Goal: Task Accomplishment & Management: Manage account settings

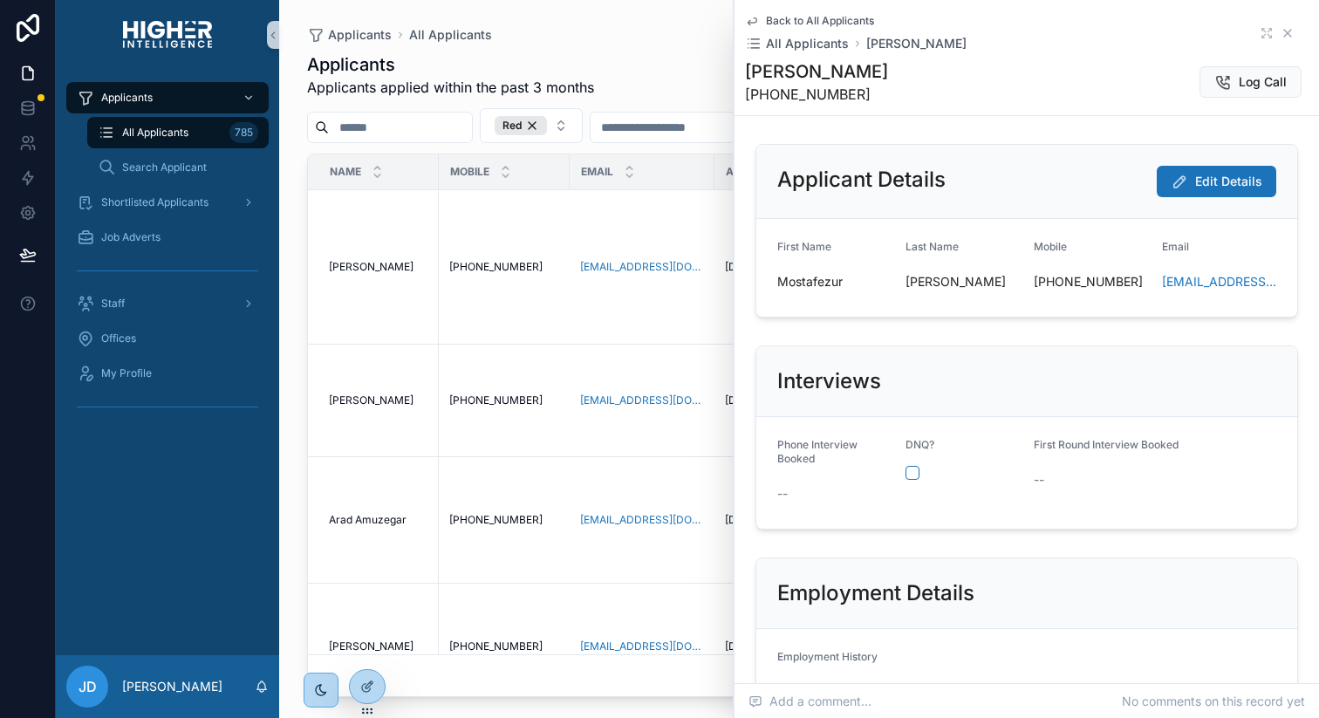
click at [1290, 28] on icon at bounding box center [1287, 33] width 14 height 14
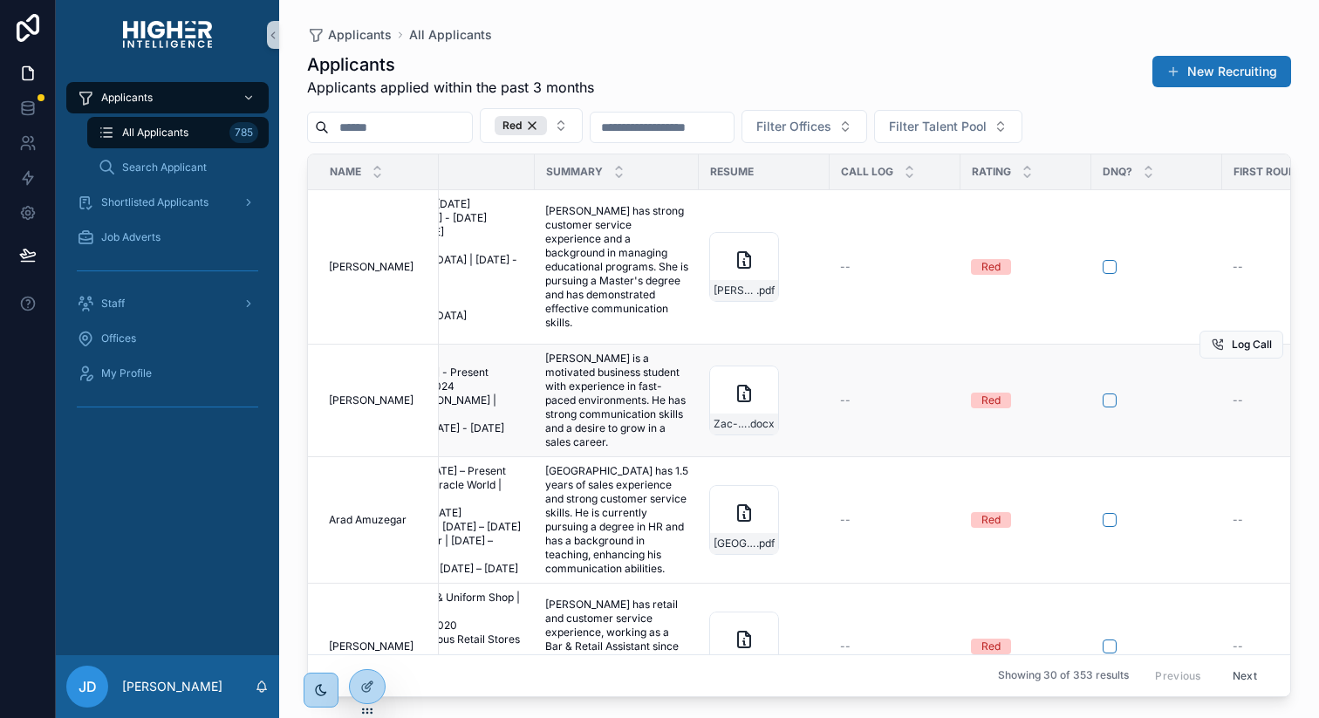
scroll to position [0, 1256]
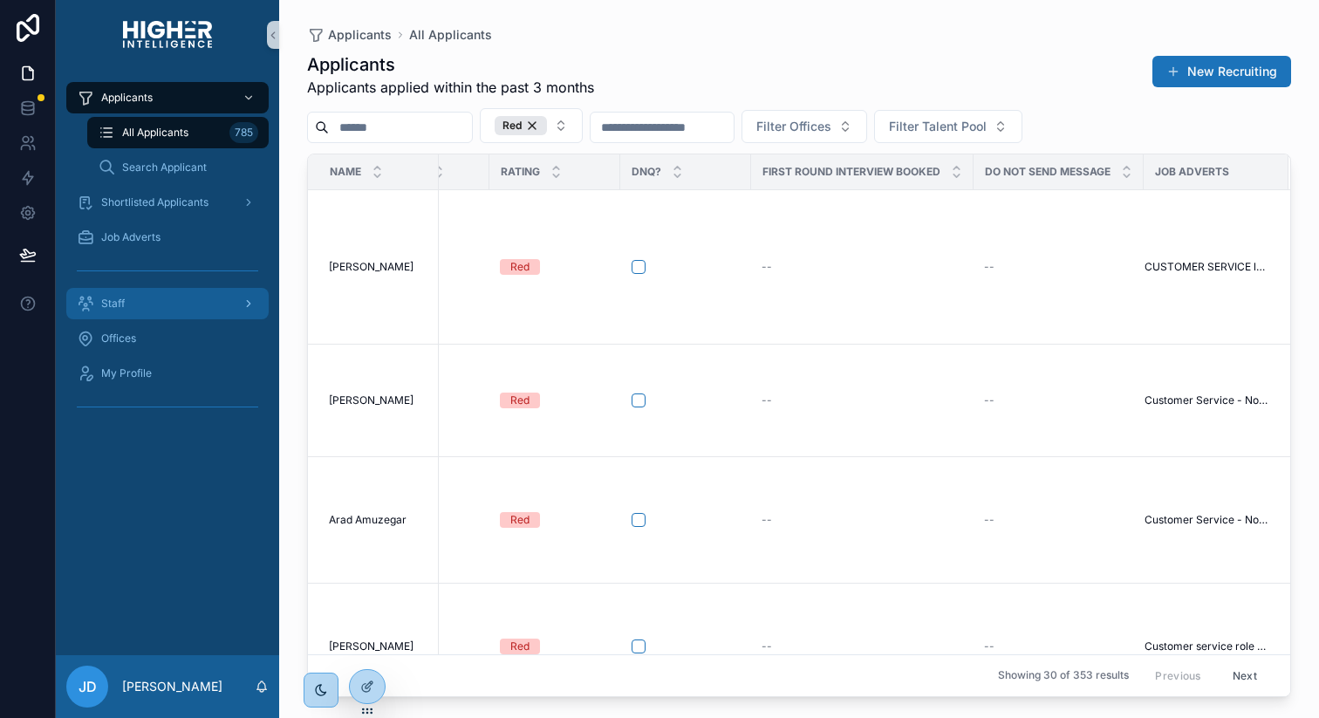
click at [114, 300] on span "Staff" at bounding box center [113, 304] width 24 height 14
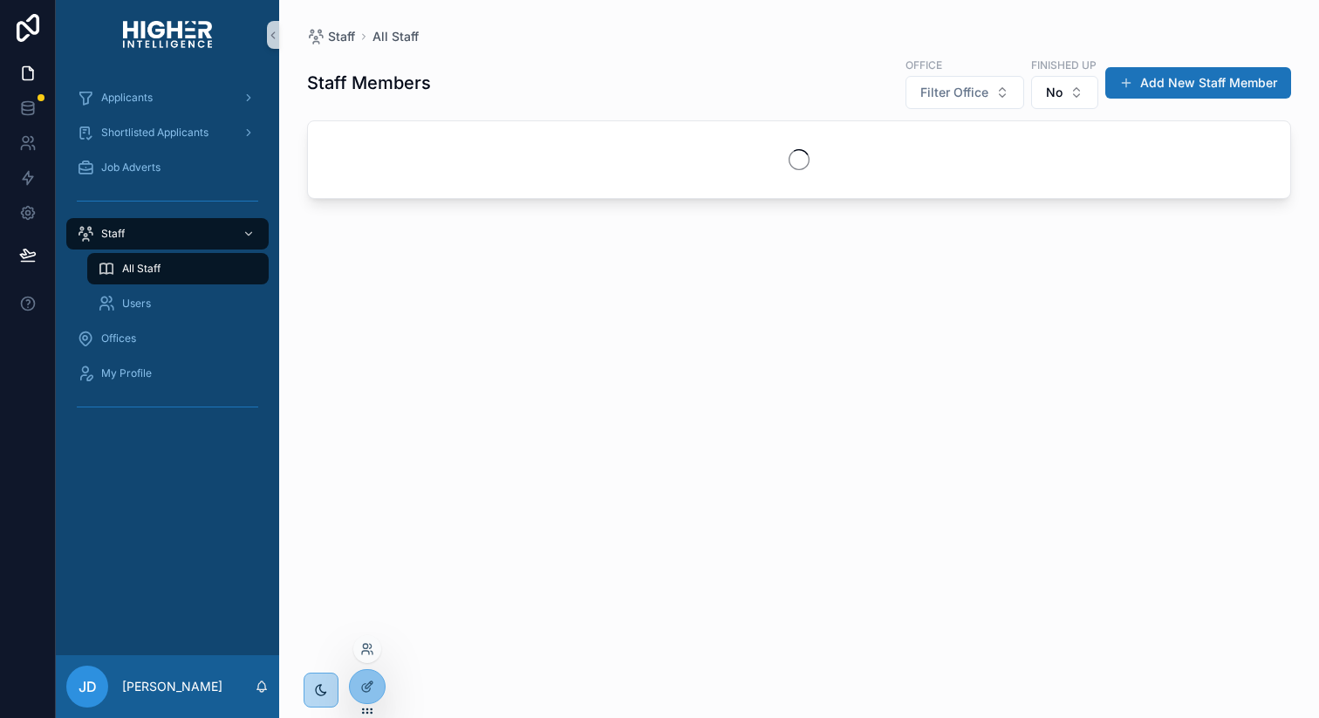
click at [374, 652] on div at bounding box center [367, 649] width 28 height 28
click at [372, 650] on icon at bounding box center [367, 649] width 14 height 14
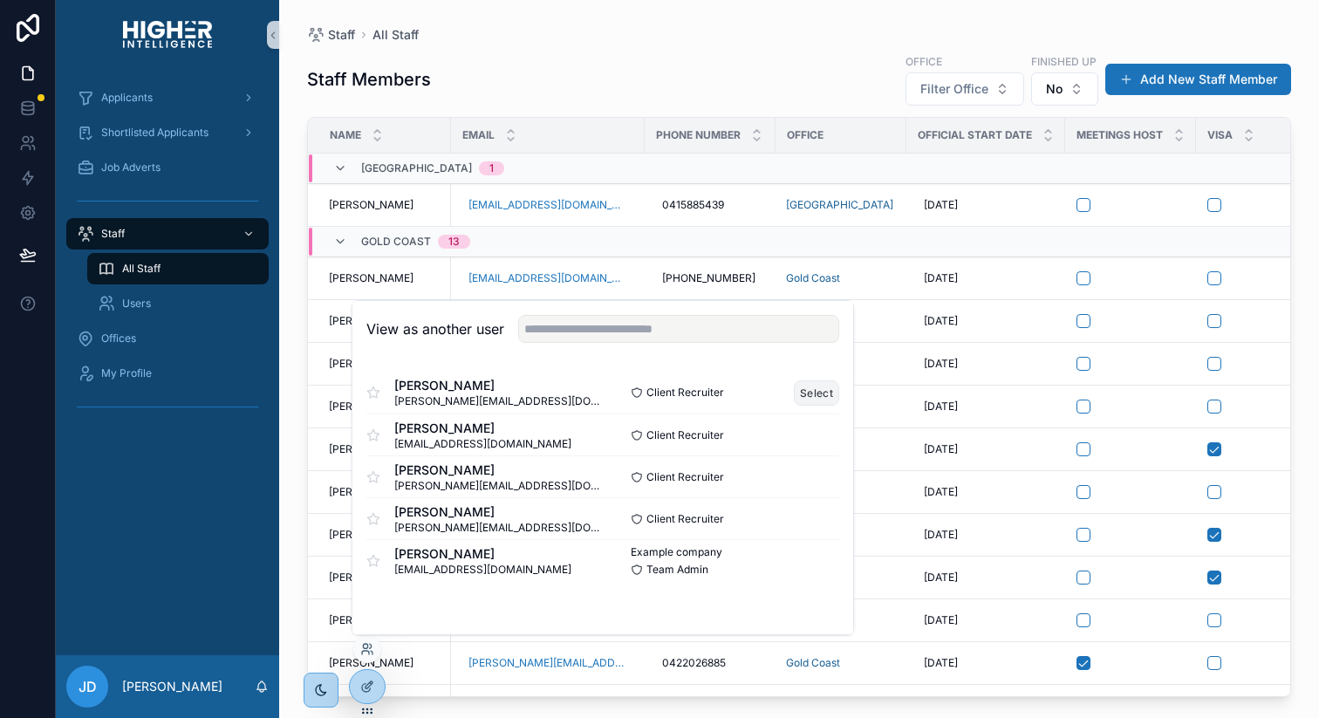
click at [809, 389] on button "Select" at bounding box center [816, 392] width 45 height 25
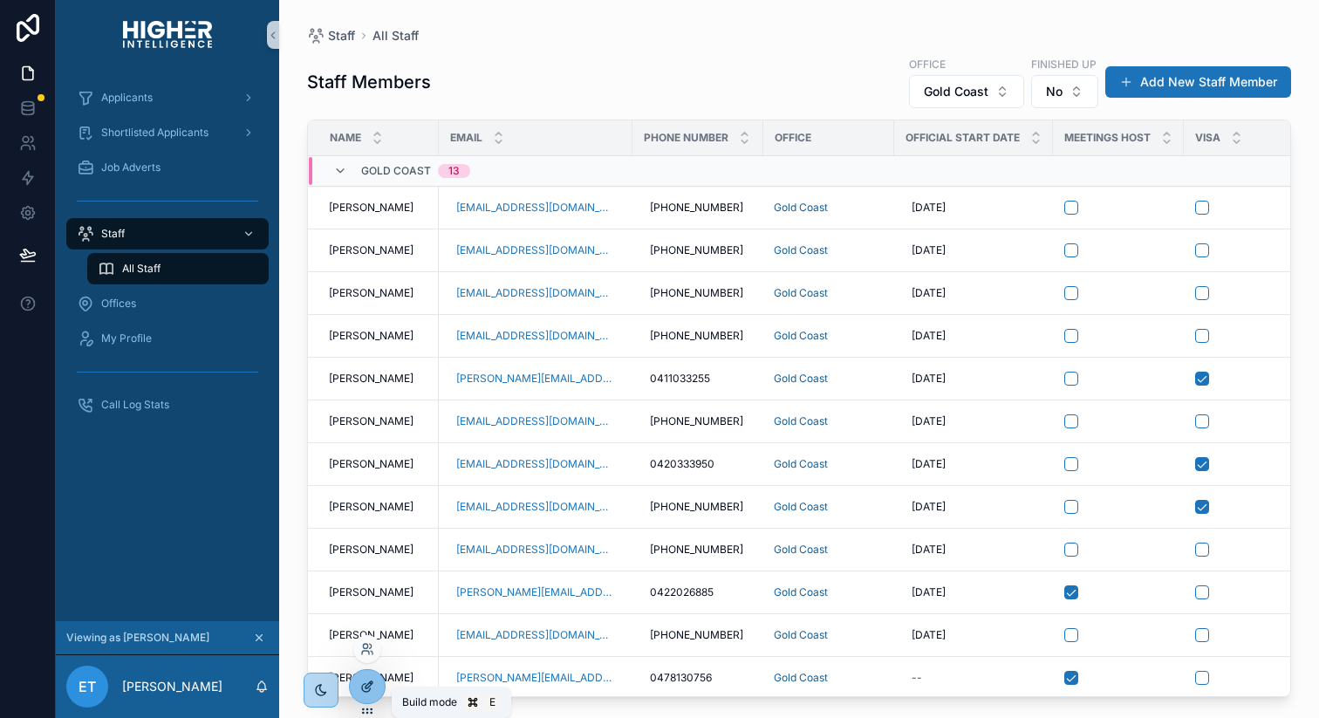
click at [375, 684] on div at bounding box center [367, 686] width 35 height 33
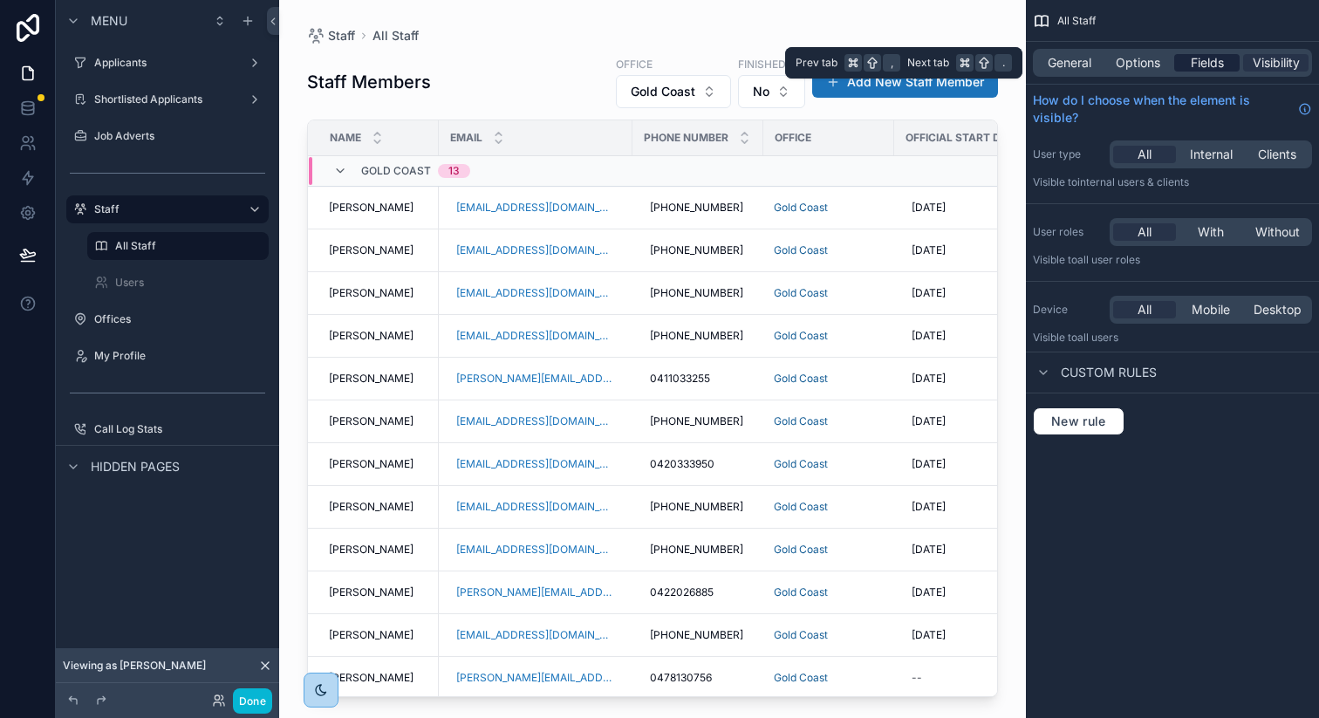
click at [1196, 55] on span "Fields" at bounding box center [1207, 62] width 33 height 17
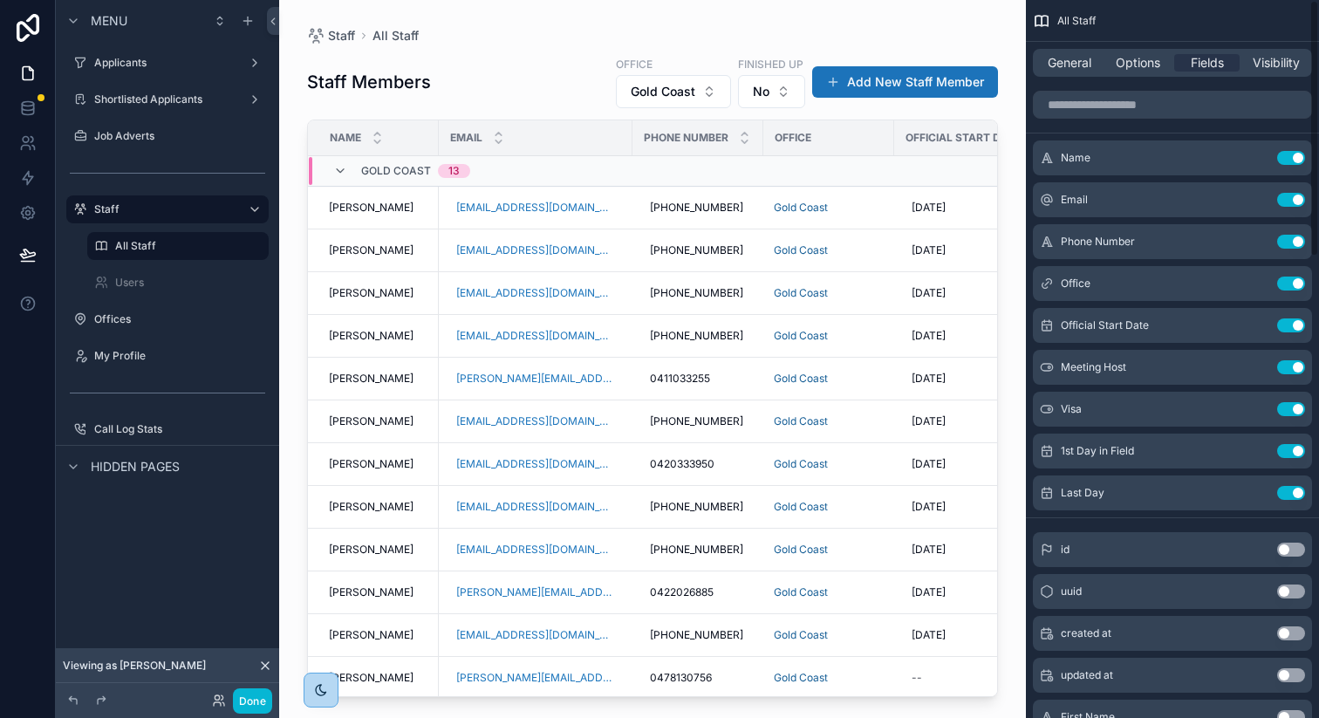
click at [1132, 72] on div "General Options Fields Visibility" at bounding box center [1172, 63] width 279 height 28
click at [1134, 67] on span "Options" at bounding box center [1138, 62] width 44 height 17
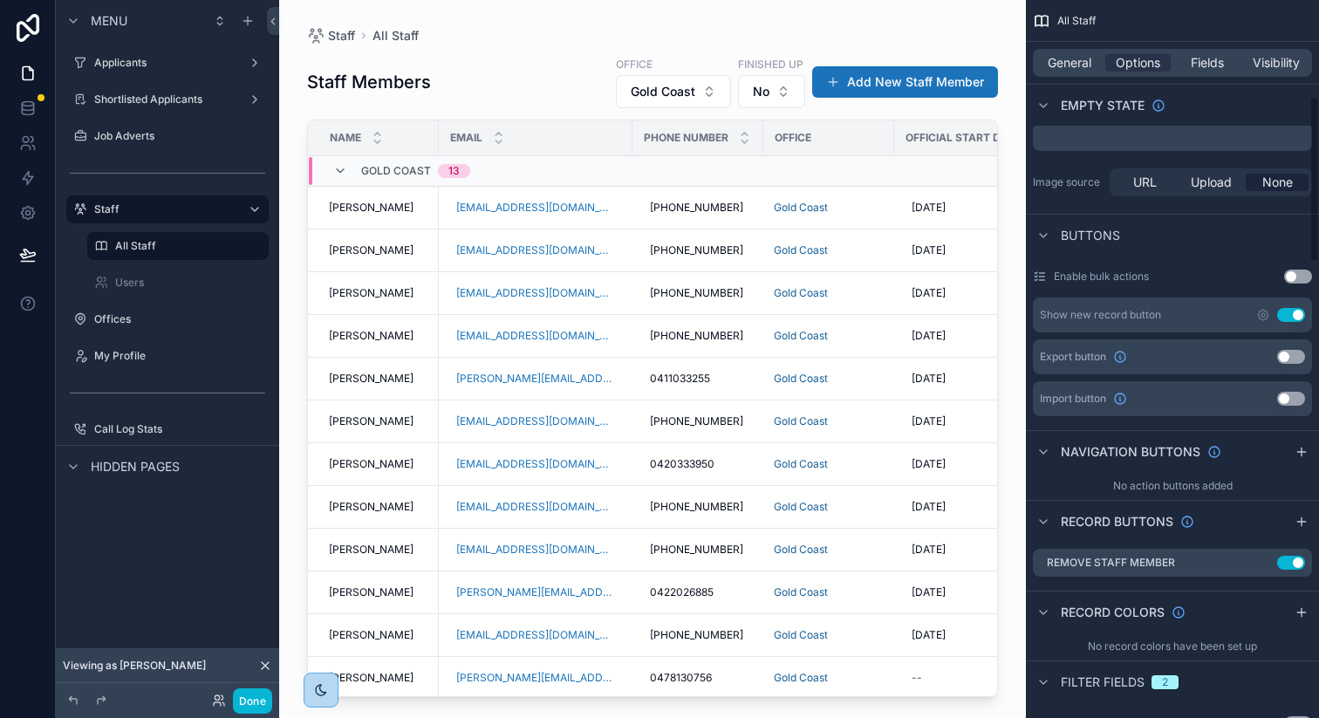
scroll to position [397, 0]
click at [1265, 560] on icon "scrollable content" at bounding box center [1263, 563] width 14 height 14
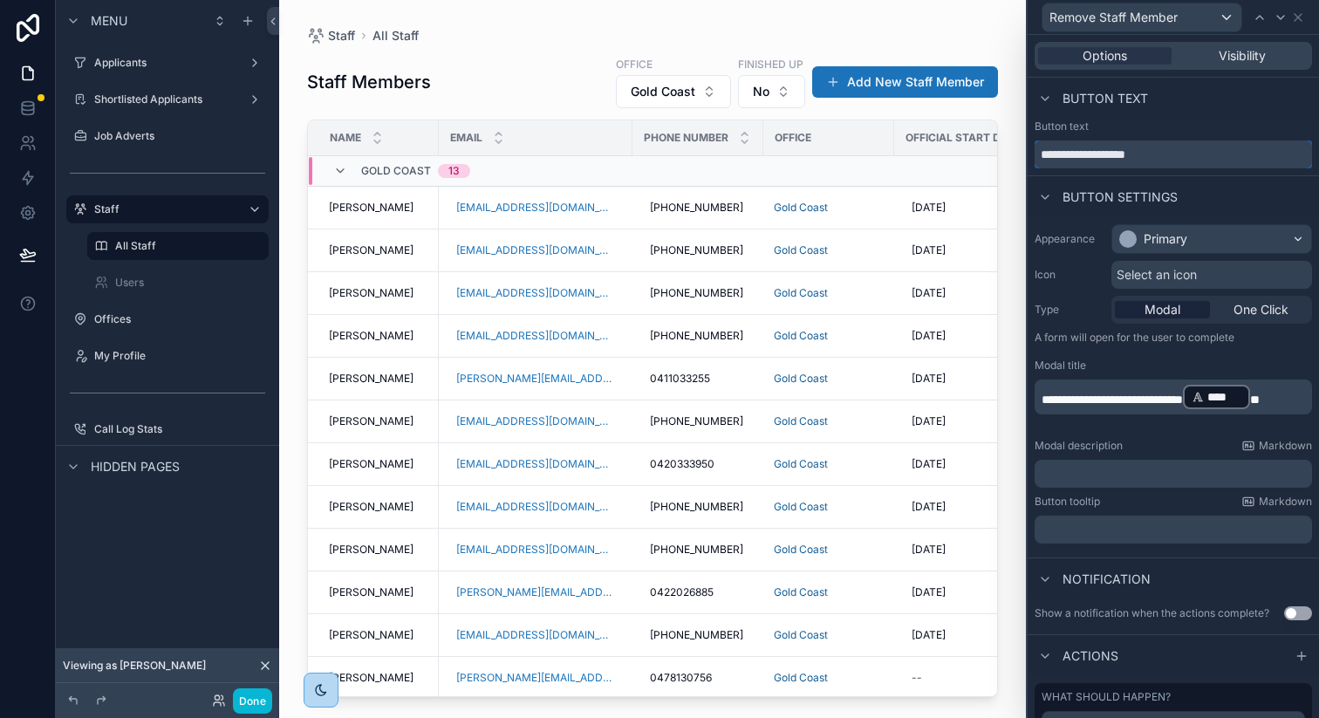
drag, startPoint x: 1086, startPoint y: 156, endPoint x: 988, endPoint y: 151, distance: 97.8
click at [991, 151] on div "**********" at bounding box center [659, 359] width 1319 height 718
type input "**********"
drag, startPoint x: 1230, startPoint y: 399, endPoint x: 1037, endPoint y: 400, distance: 192.8
click at [1037, 400] on div "**********" at bounding box center [1172, 396] width 277 height 35
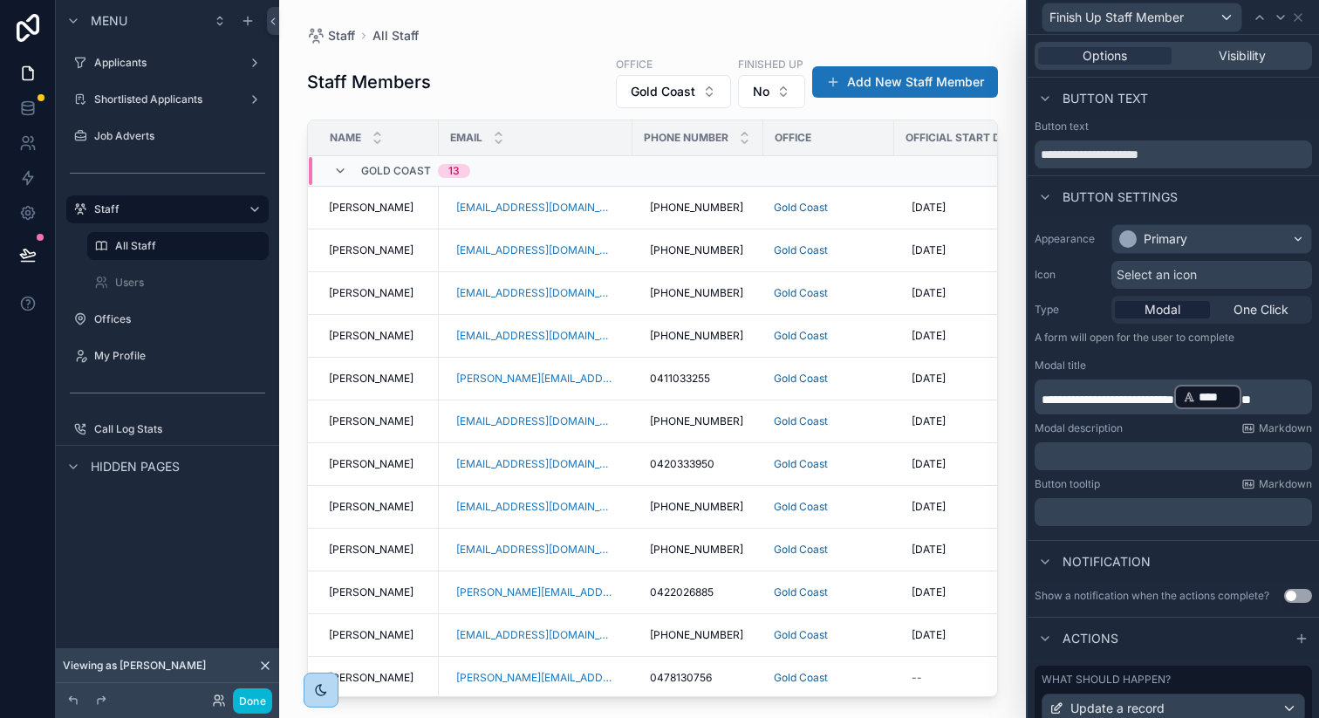
click at [1251, 393] on span "*" at bounding box center [1246, 399] width 10 height 12
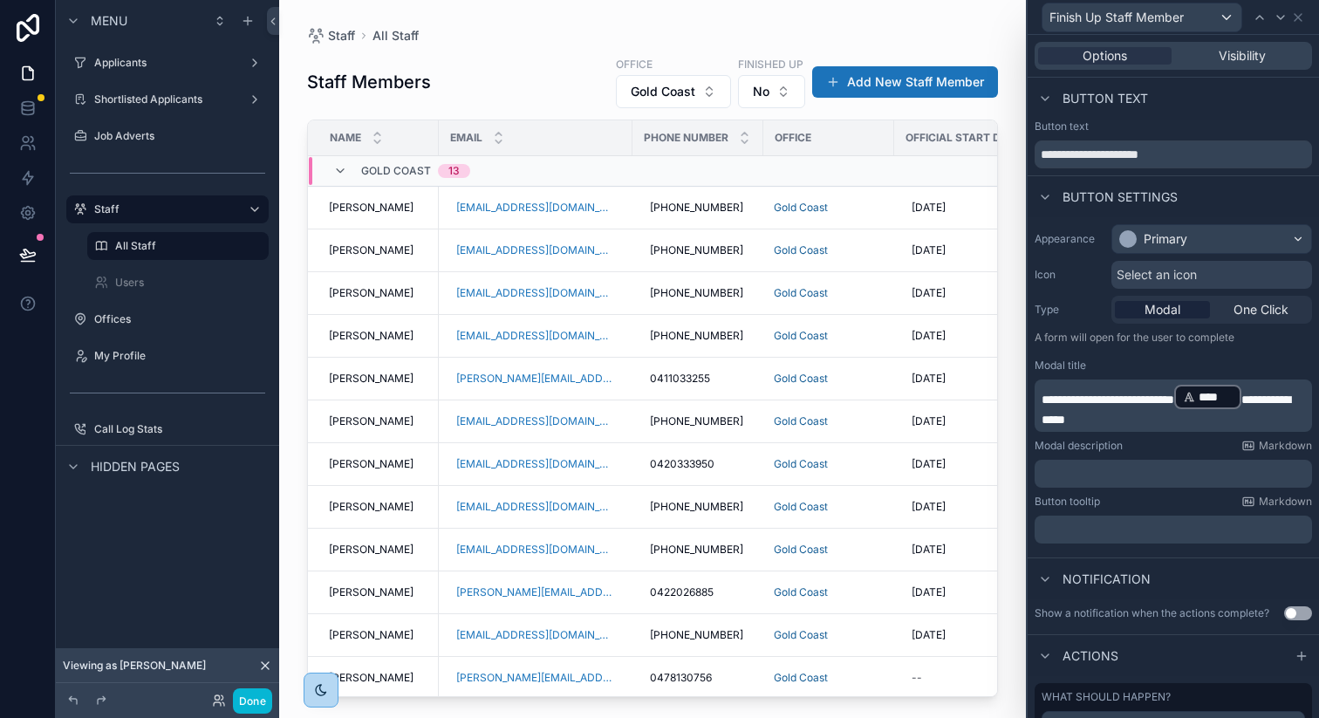
click at [1172, 449] on div "Modal description Markdown" at bounding box center [1172, 446] width 277 height 14
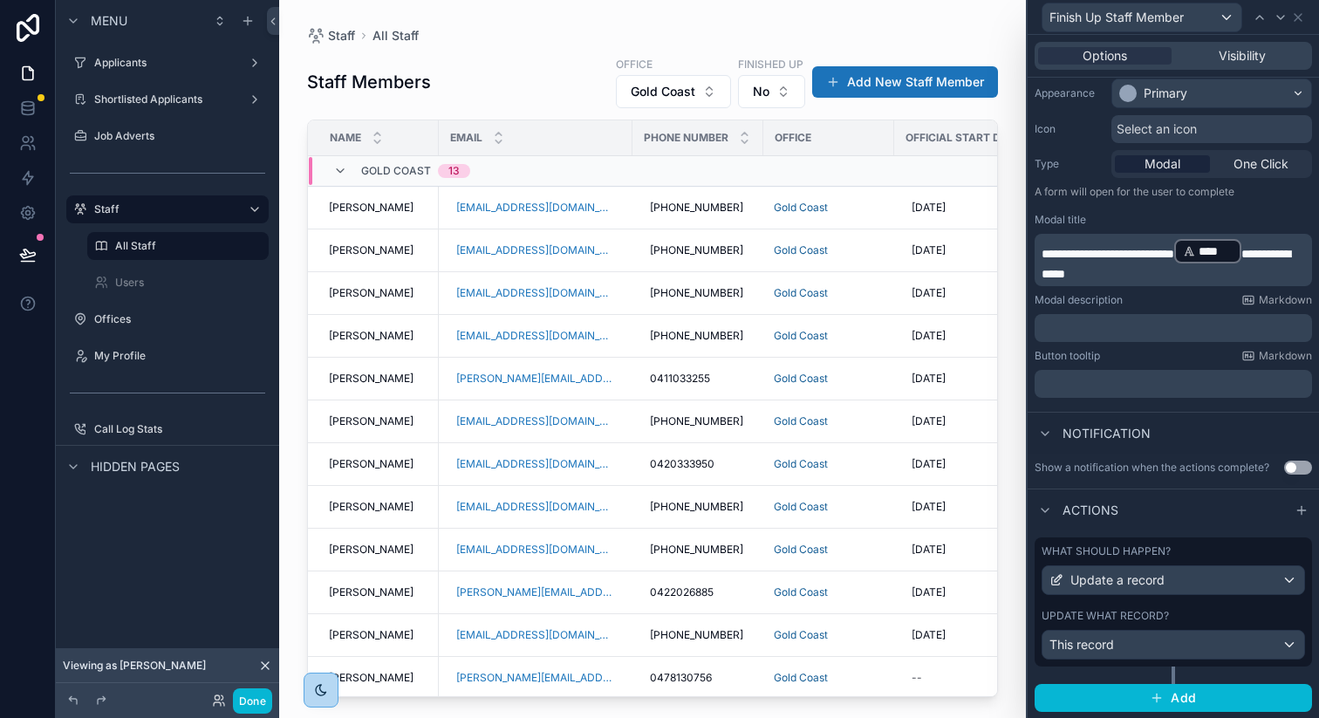
scroll to position [0, 0]
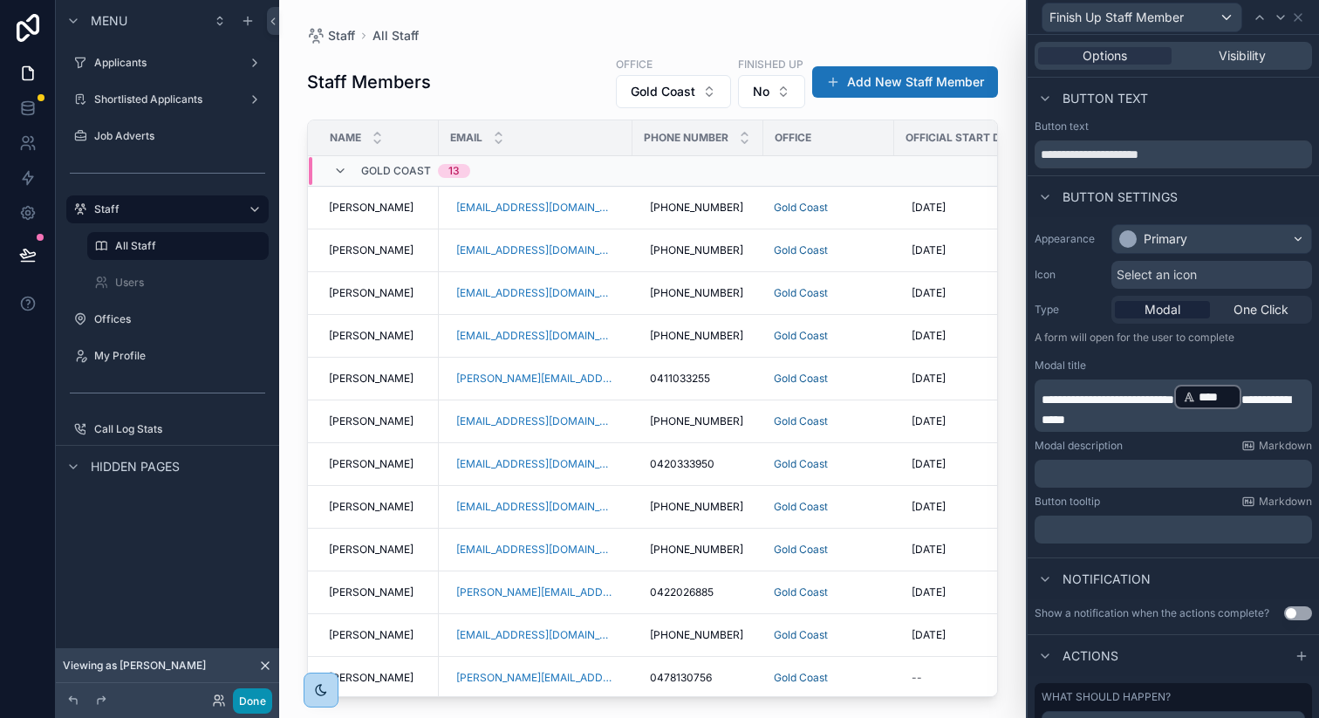
click at [254, 703] on button "Done" at bounding box center [252, 700] width 39 height 25
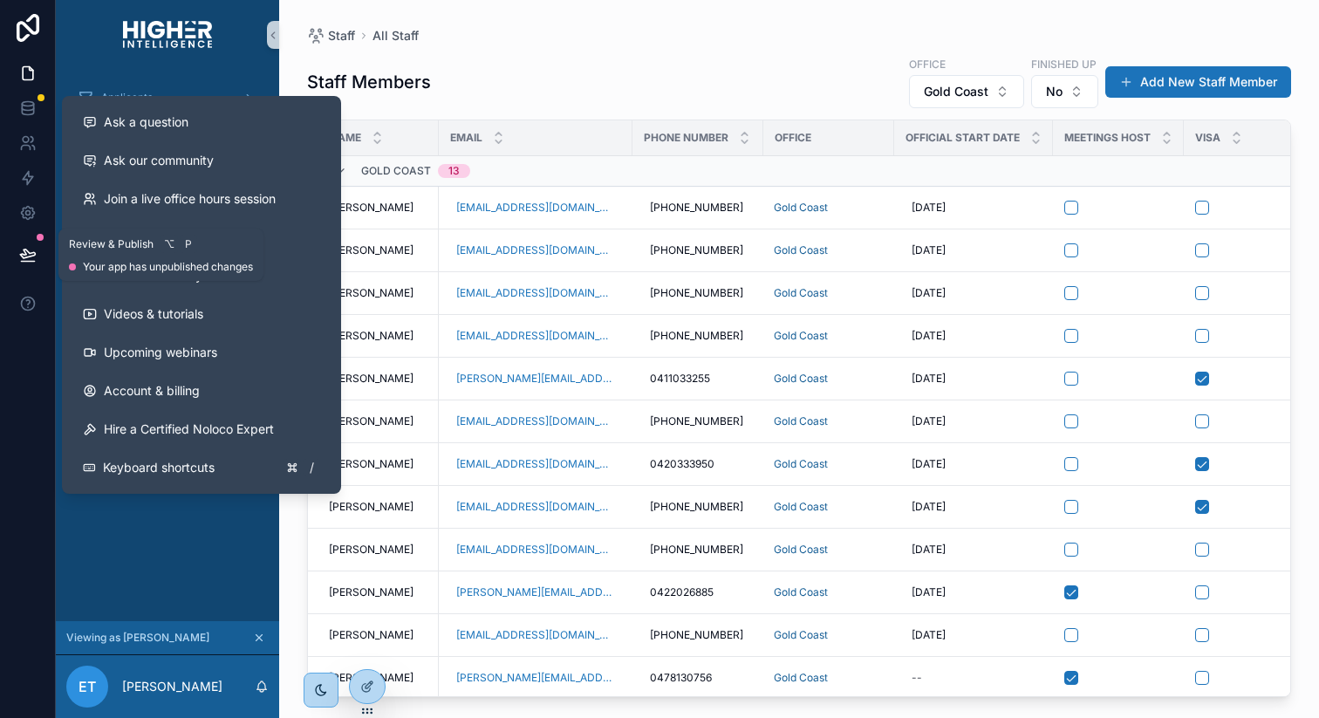
click at [38, 252] on button at bounding box center [28, 254] width 38 height 49
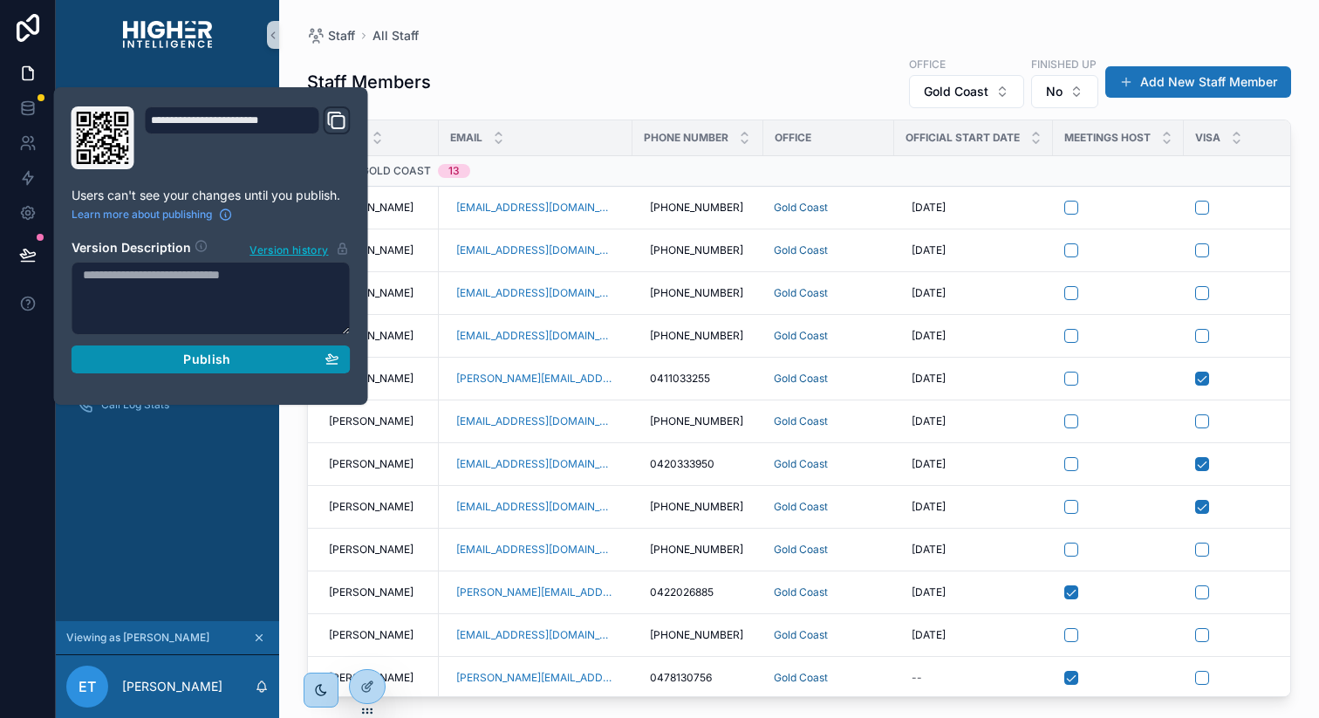
click at [234, 354] on div "Publish" at bounding box center [211, 360] width 256 height 16
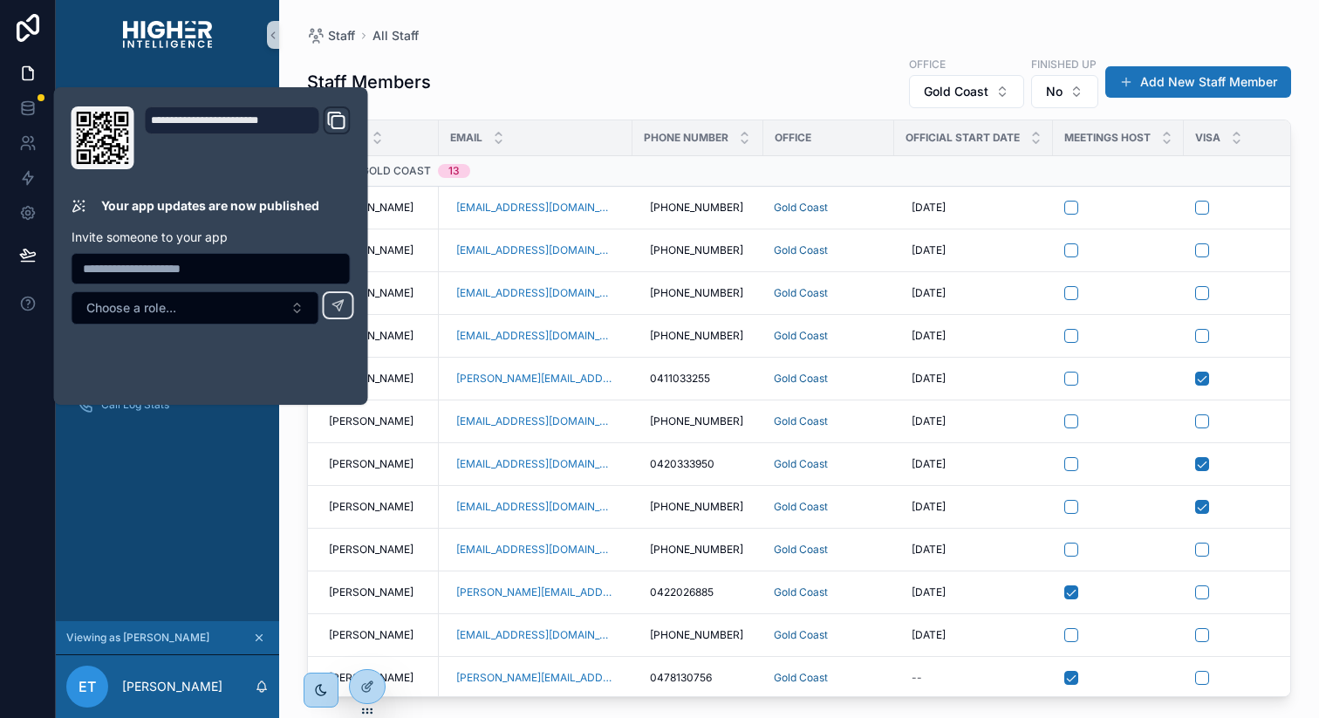
click at [604, 59] on div "Staff Members Office Gold Coast Finished up No Add New Staff Member" at bounding box center [799, 82] width 984 height 54
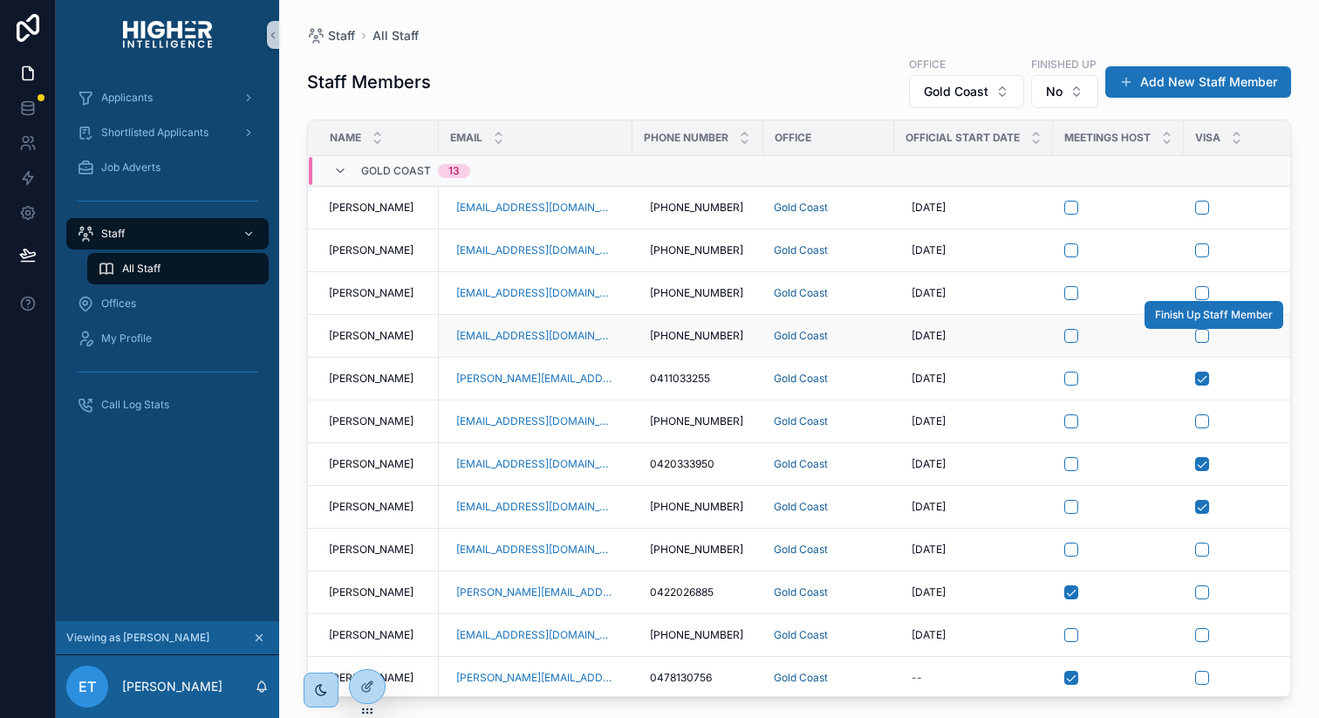
scroll to position [0, 304]
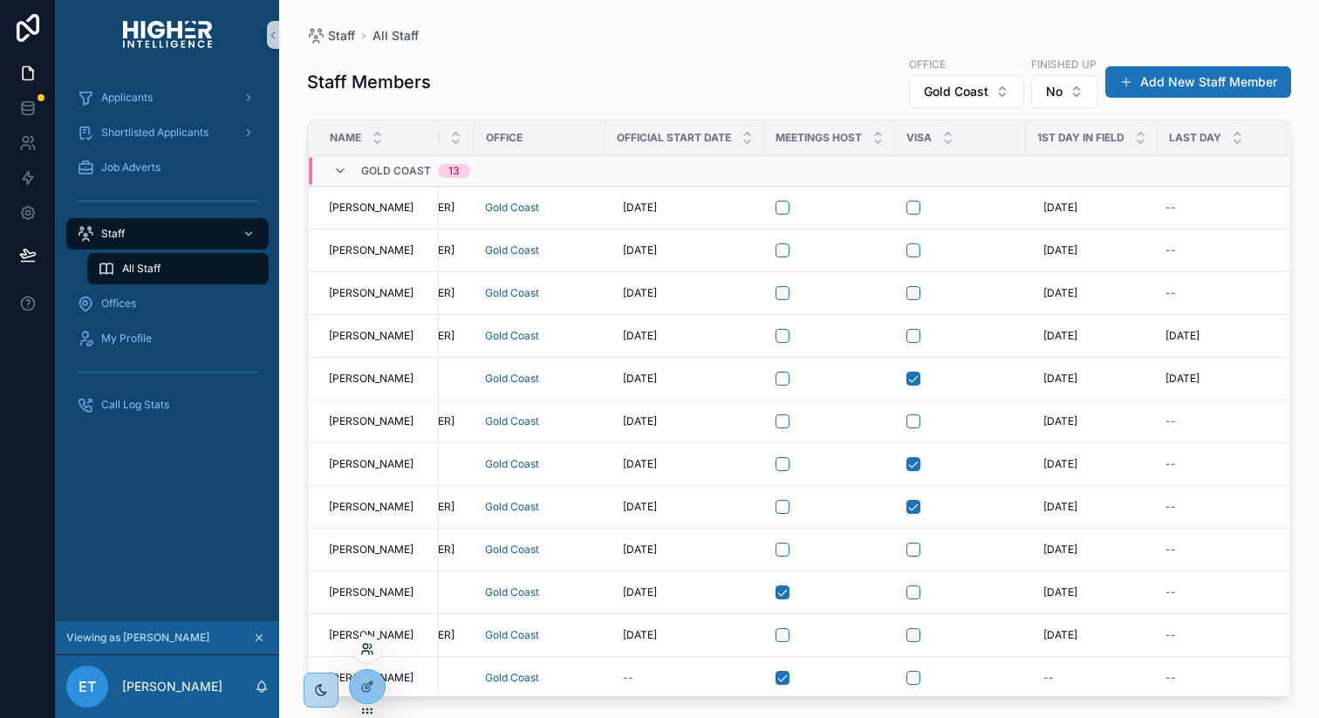
click at [364, 643] on icon at bounding box center [367, 649] width 14 height 14
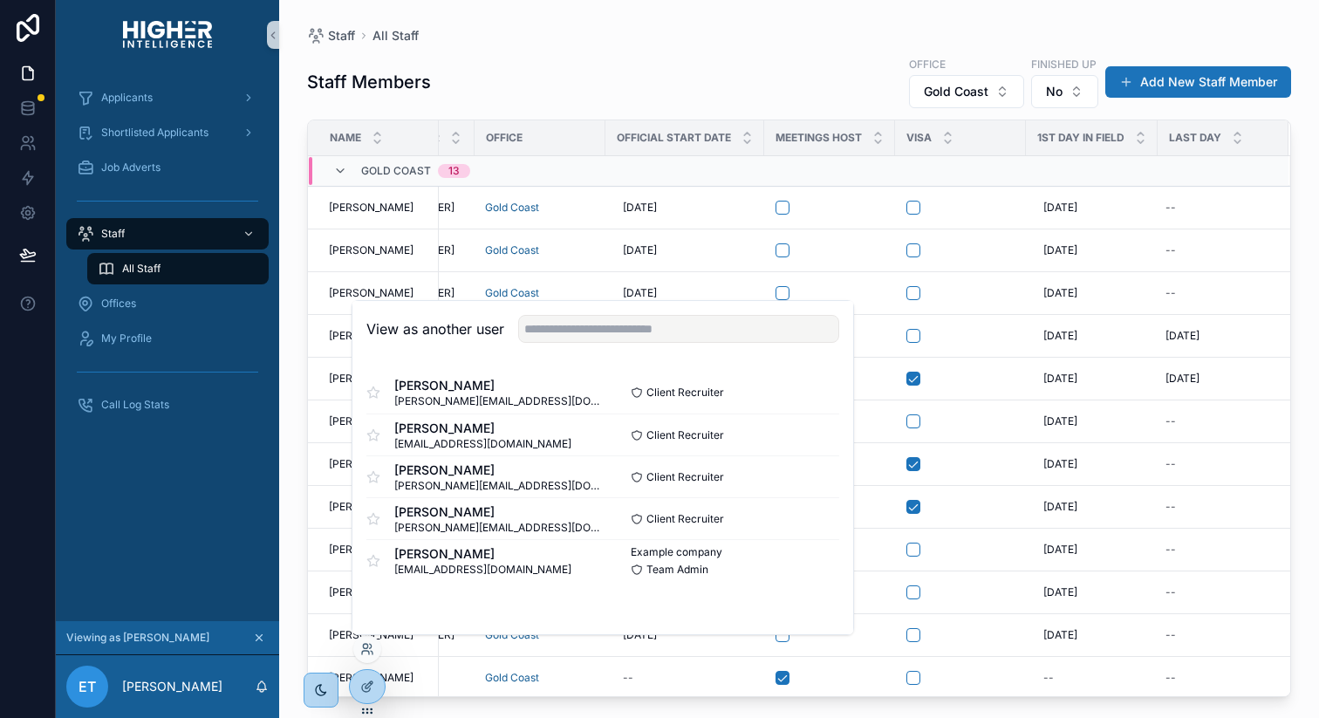
click at [548, 56] on div "Staff Members Office Gold Coast Finished up No Add New Staff Member" at bounding box center [799, 82] width 984 height 54
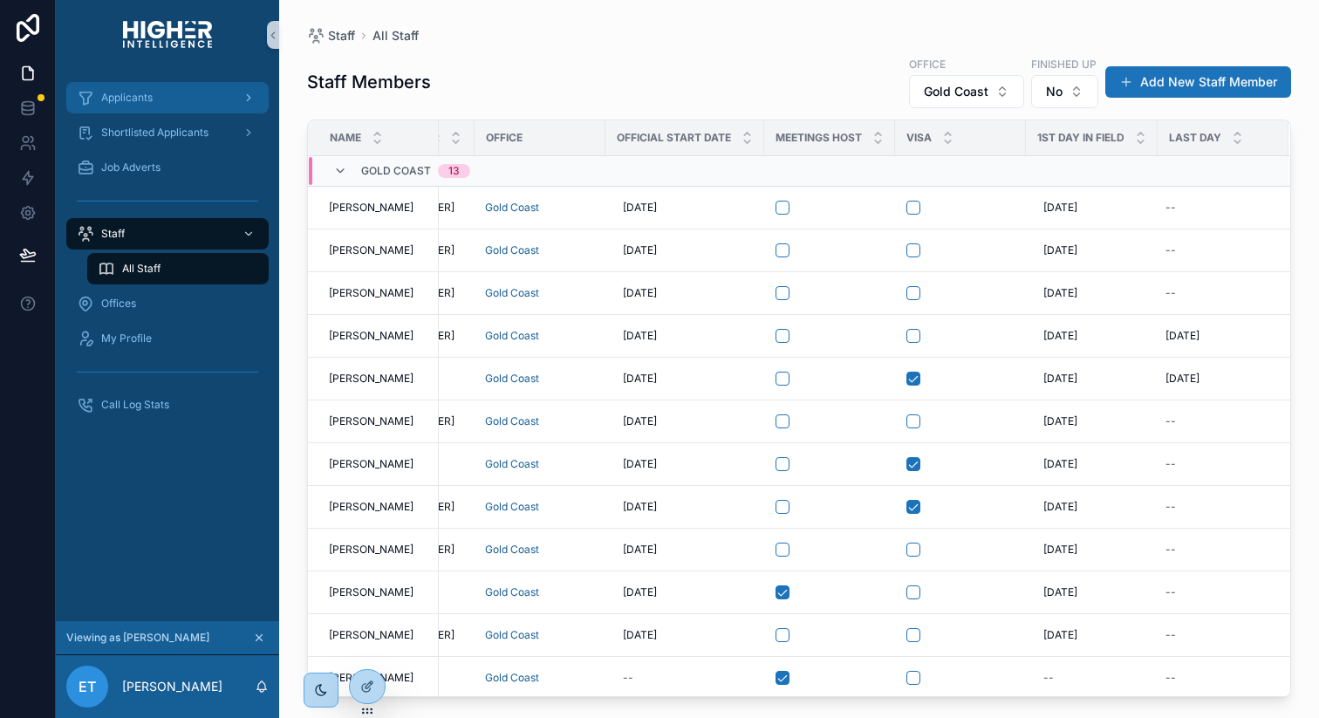
click at [140, 101] on span "Applicants" at bounding box center [126, 98] width 51 height 14
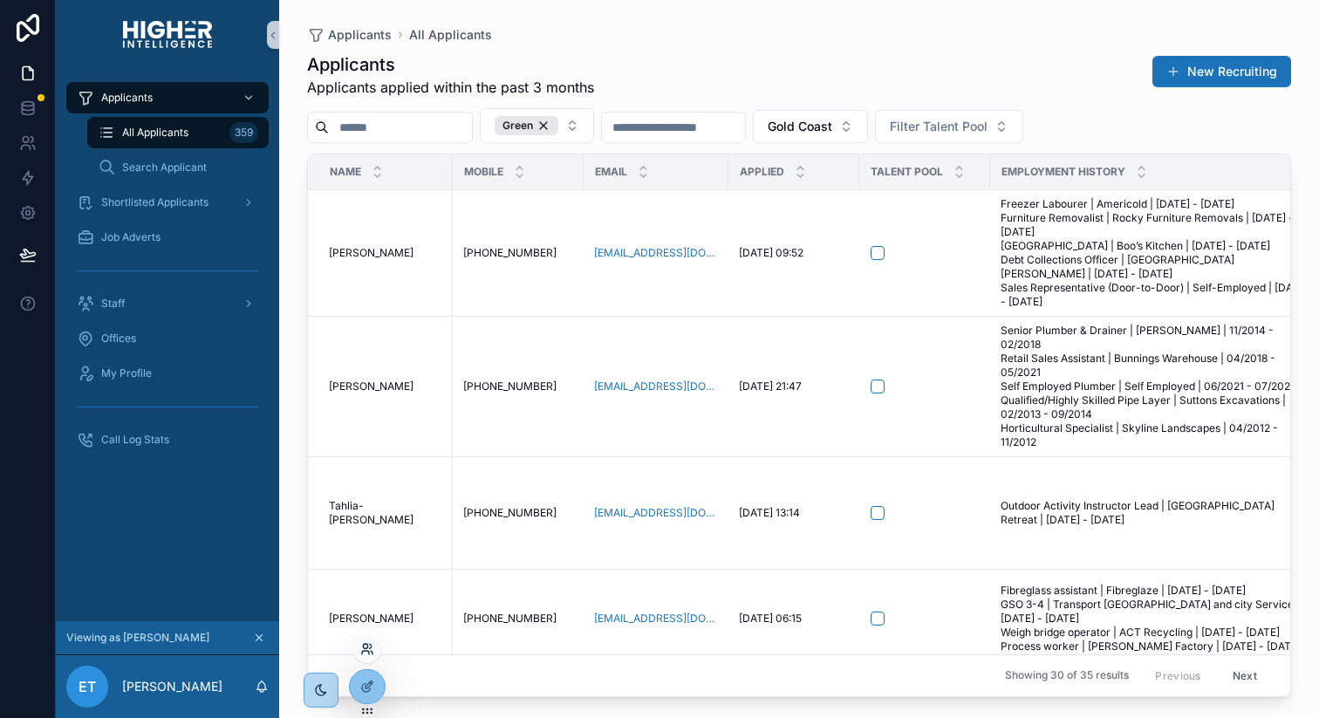
click at [371, 644] on icon at bounding box center [371, 646] width 2 height 4
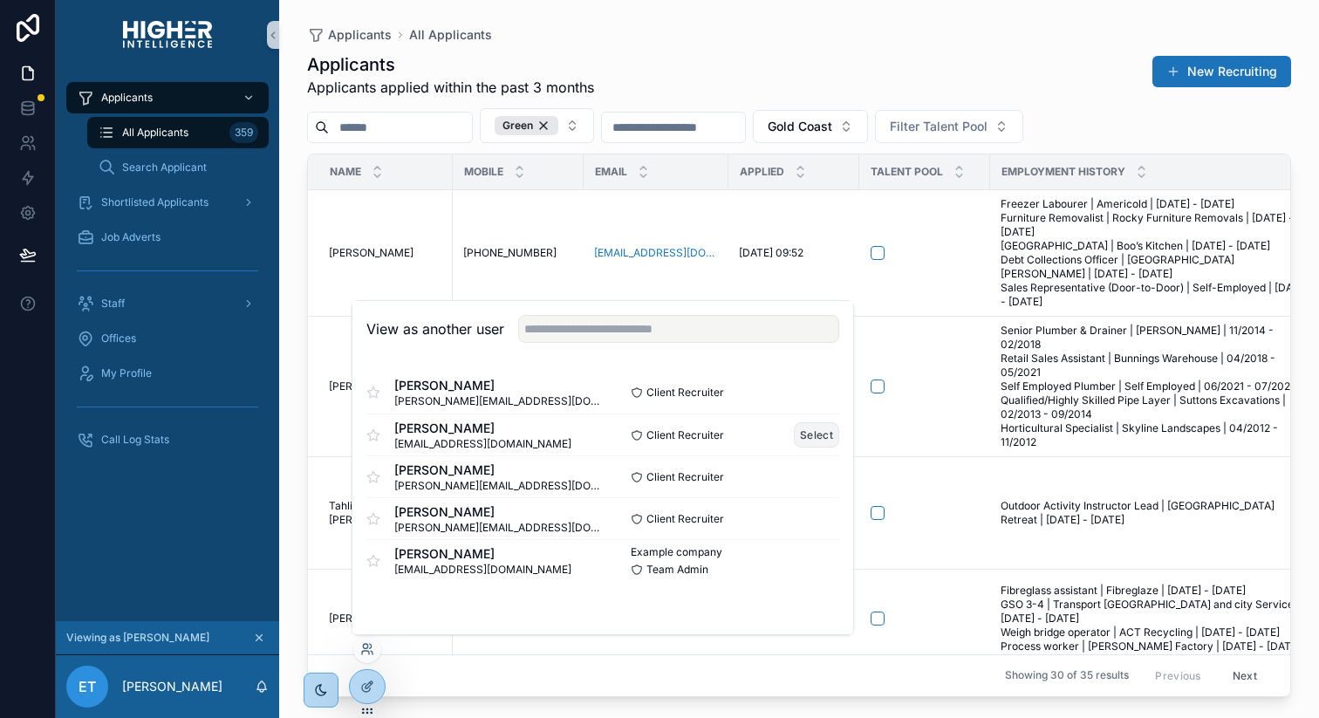
click at [822, 428] on button "Select" at bounding box center [816, 434] width 45 height 25
